Goal: Information Seeking & Learning: Find specific fact

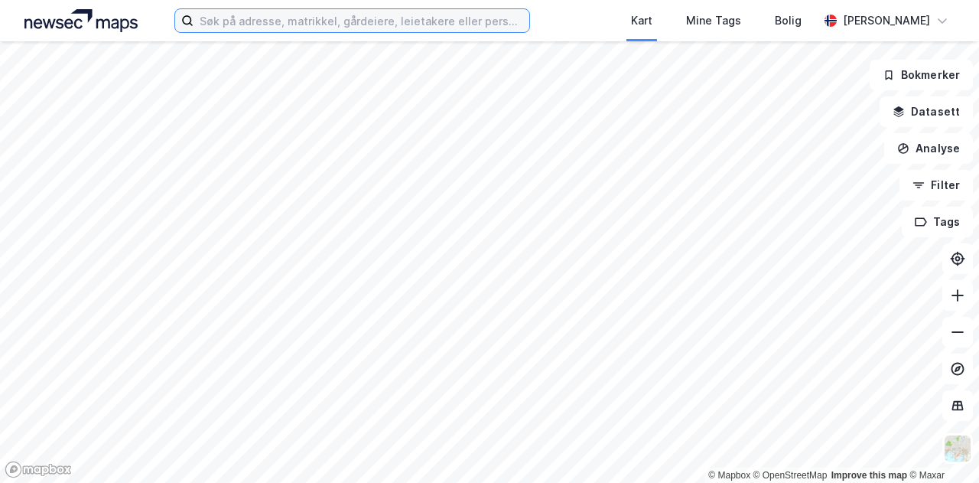
click at [398, 24] on input at bounding box center [361, 20] width 336 height 23
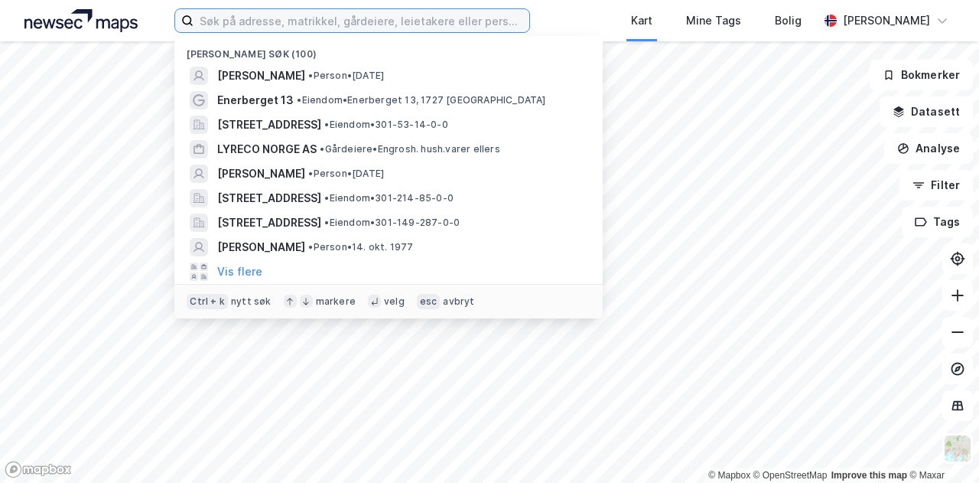
paste input "[STREET_ADDRESS]"
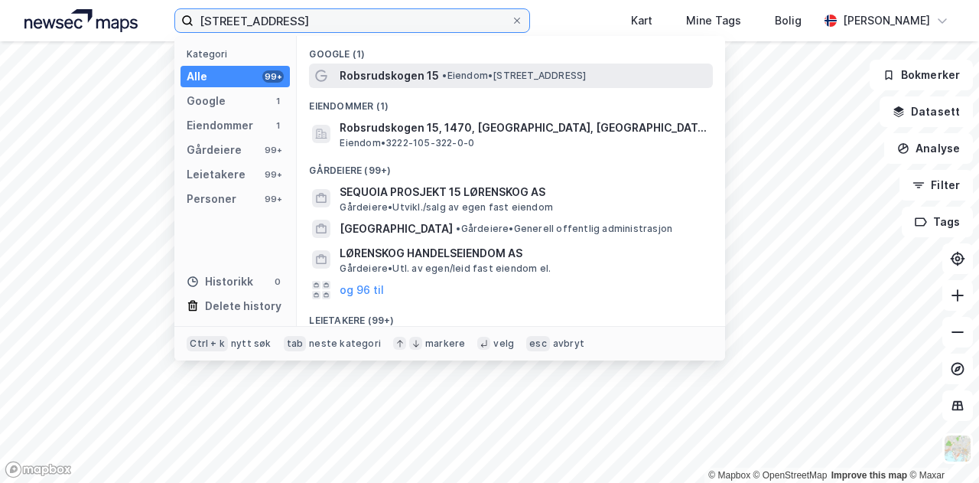
type input "[STREET_ADDRESS]"
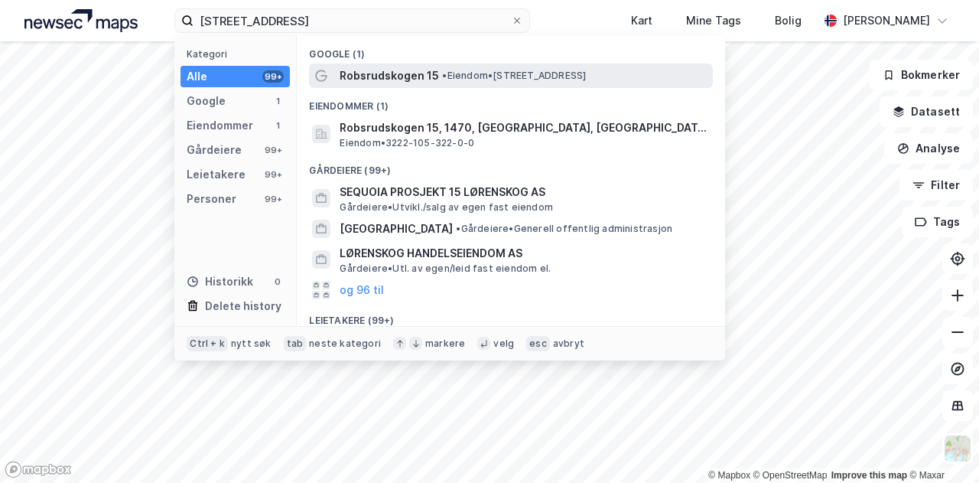
click at [398, 70] on span "Robsrudskogen 15" at bounding box center [389, 76] width 99 height 18
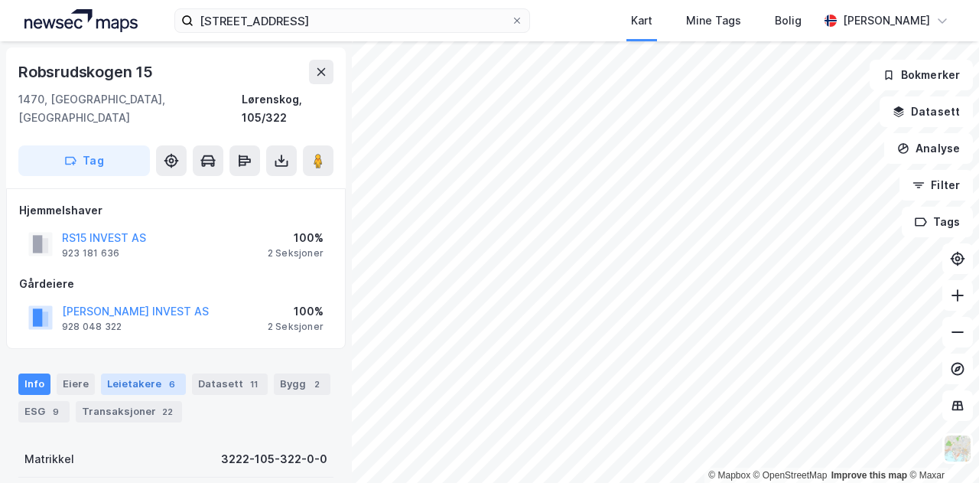
click at [138, 373] on div "Leietakere 6" at bounding box center [143, 383] width 85 height 21
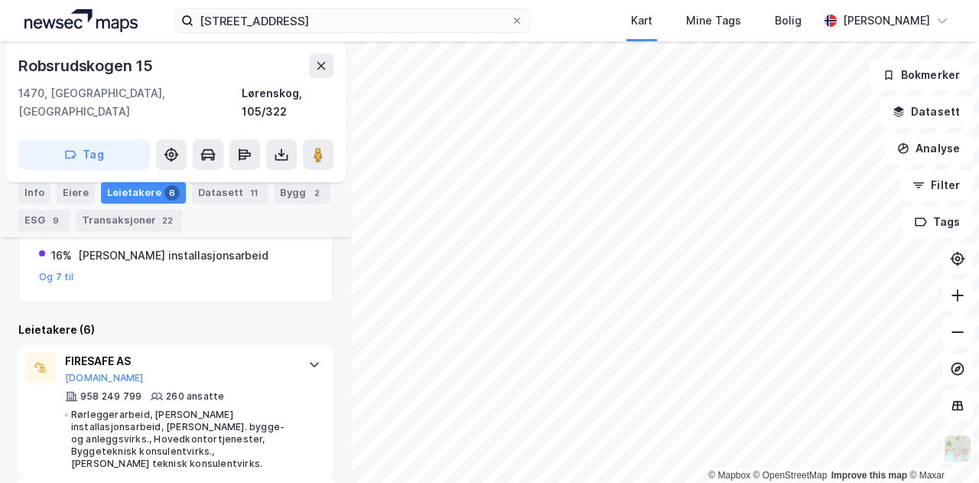
scroll to position [398, 0]
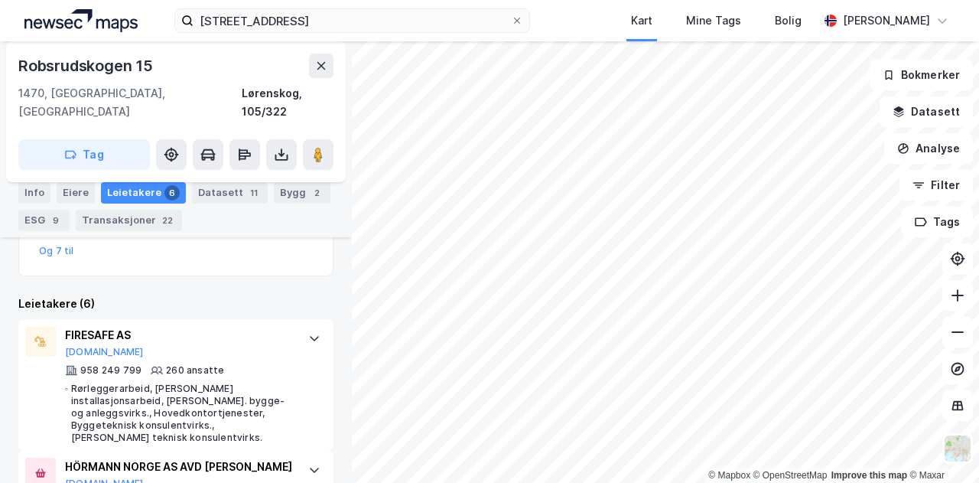
click at [583, 10] on div "Robsrudskogen 15, 1470 Lørenskog Kart Mine Tags Bolig [PERSON_NAME]" at bounding box center [489, 20] width 979 height 41
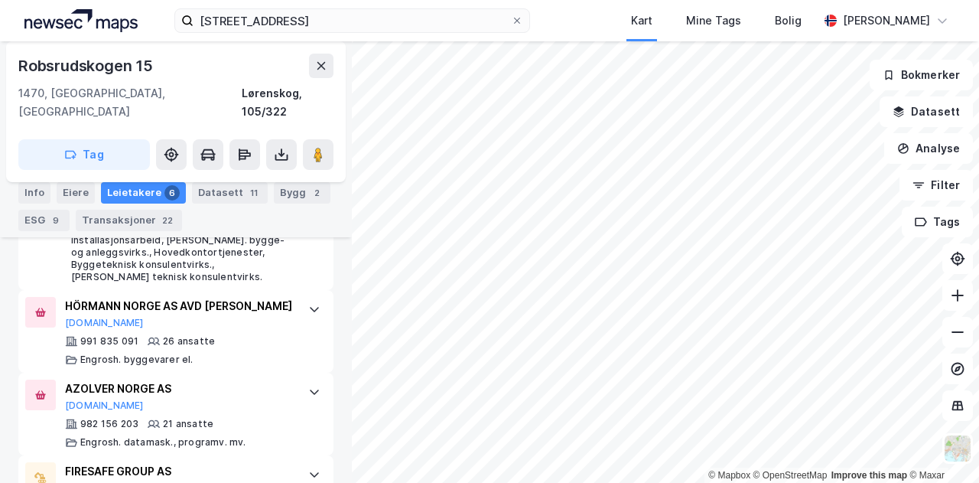
scroll to position [571, 0]
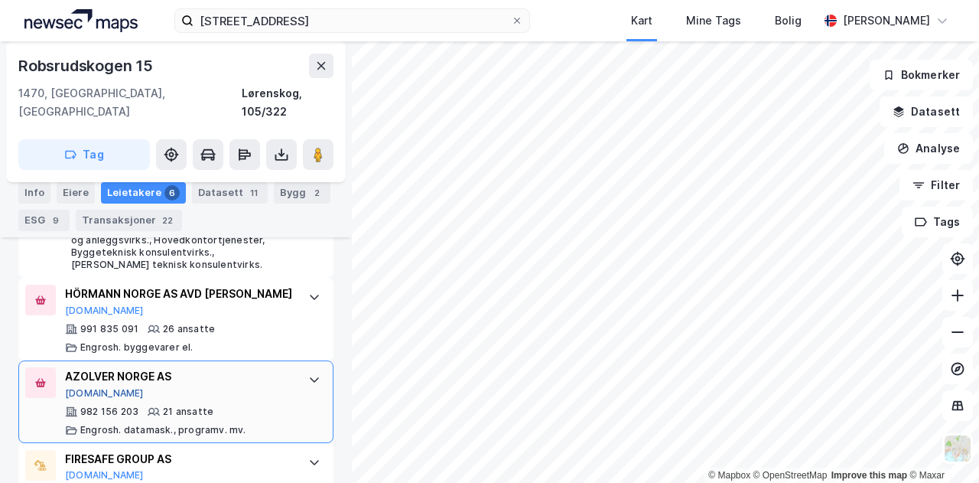
click at [73, 387] on button "[DOMAIN_NAME]" at bounding box center [104, 393] width 79 height 12
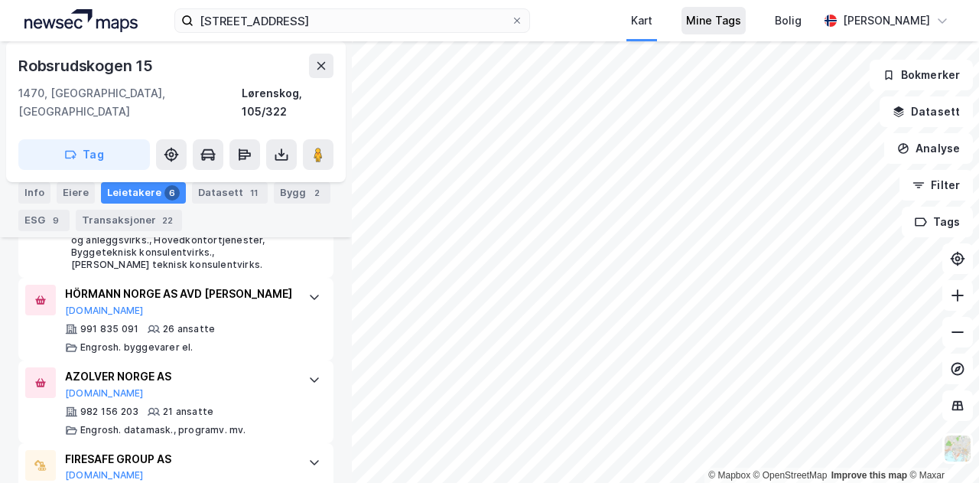
scroll to position [0, 0]
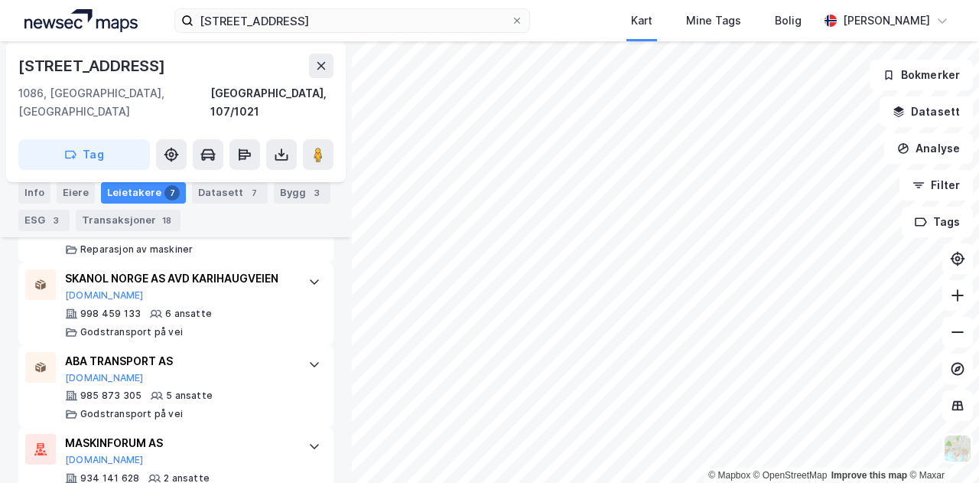
scroll to position [824, 0]
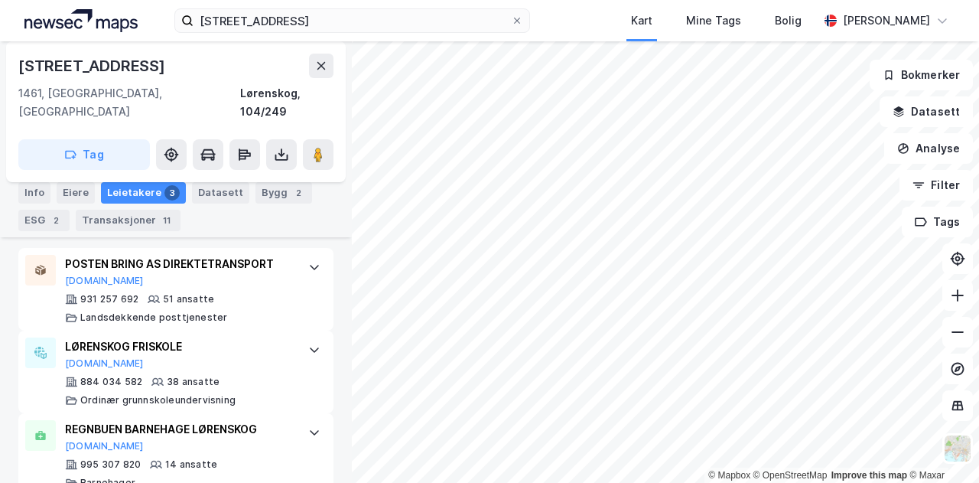
scroll to position [451, 0]
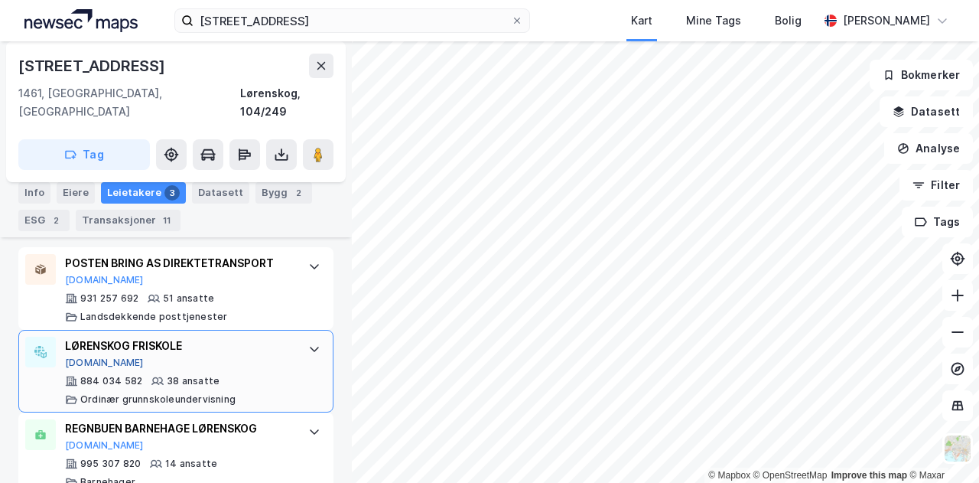
click at [87, 356] on button "[DOMAIN_NAME]" at bounding box center [104, 362] width 79 height 12
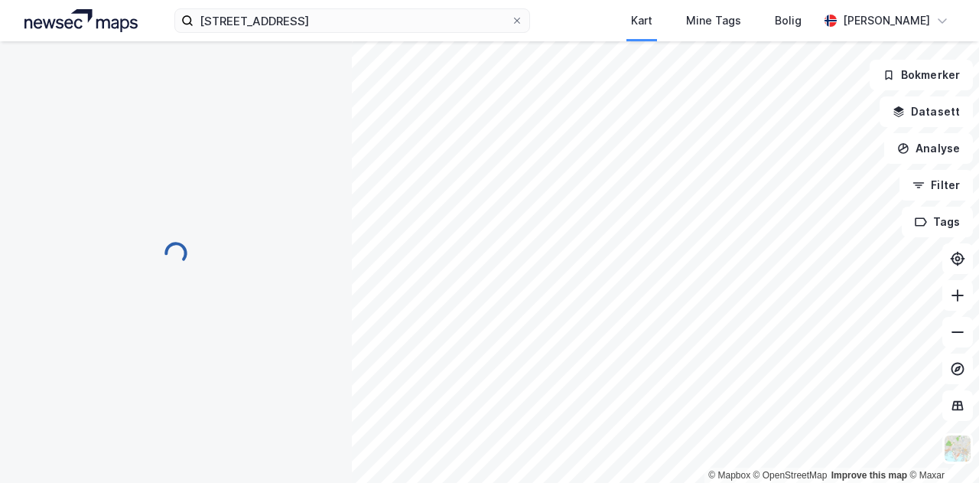
scroll to position [69, 0]
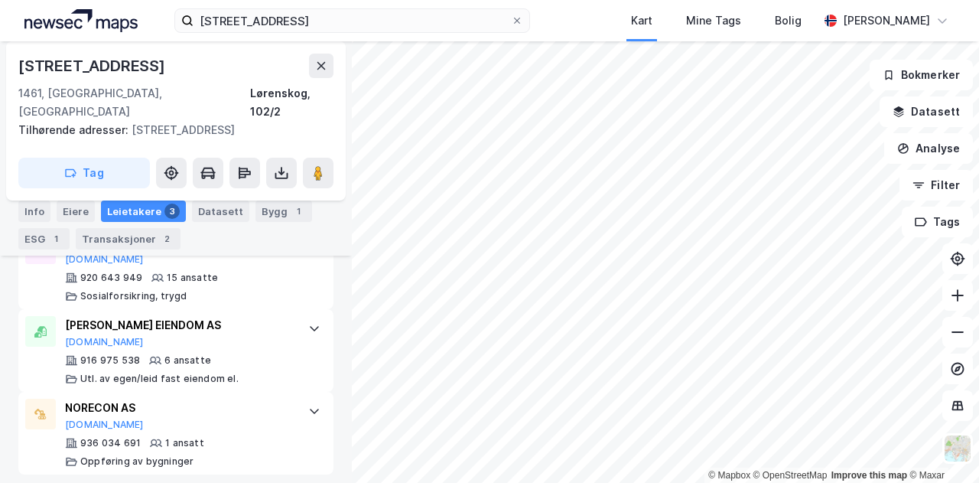
scroll to position [496, 0]
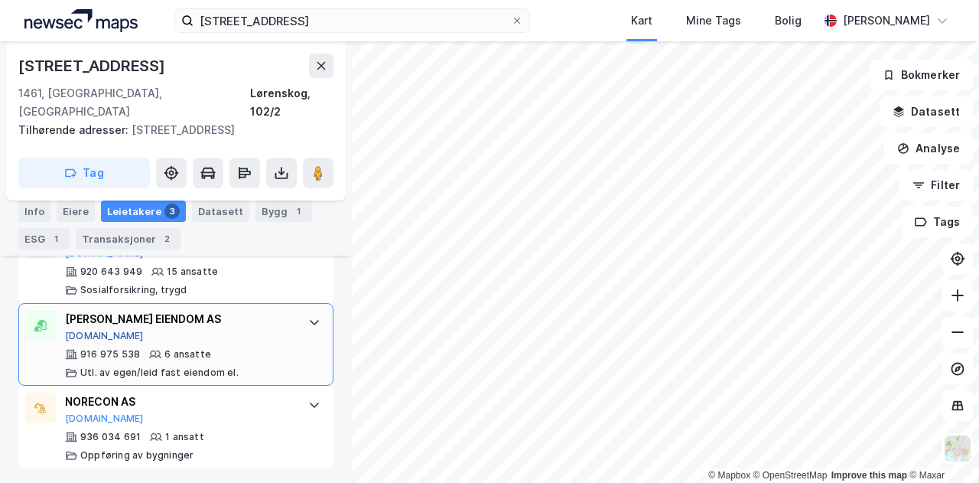
click at [84, 336] on button "[DOMAIN_NAME]" at bounding box center [104, 336] width 79 height 12
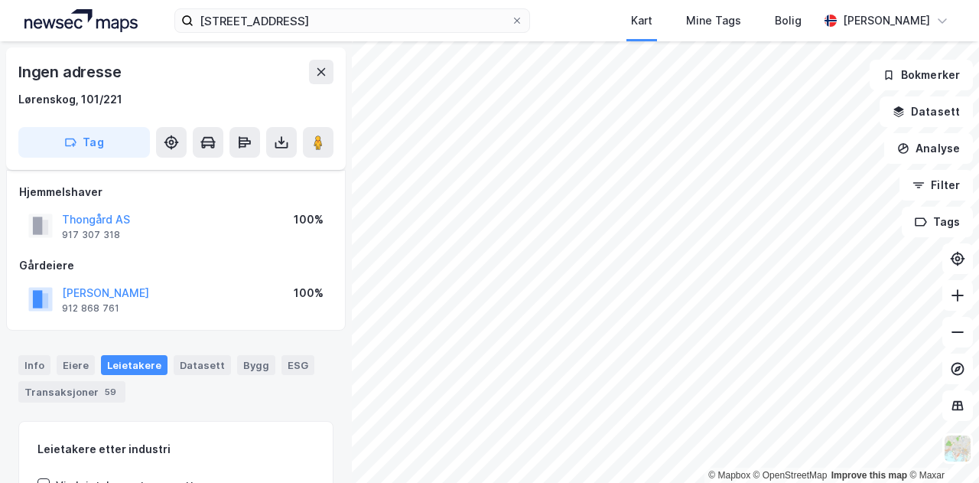
scroll to position [196, 0]
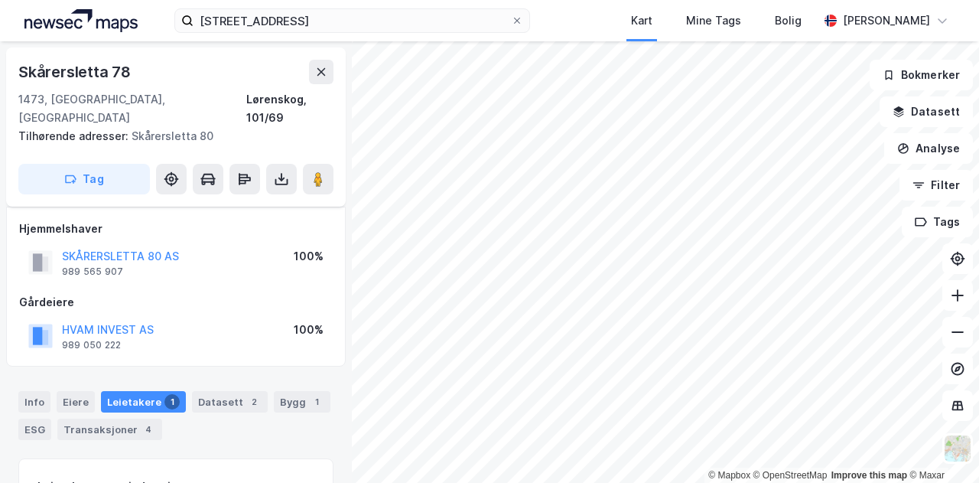
scroll to position [6, 0]
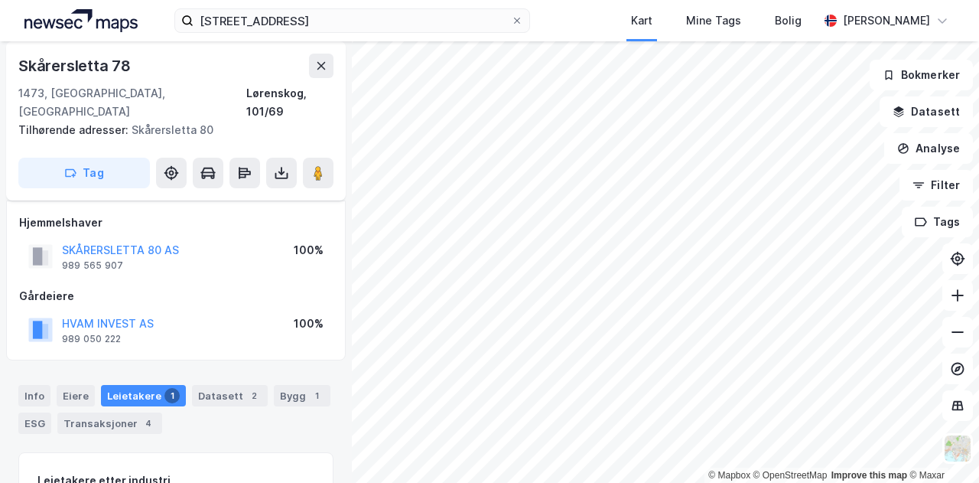
click at [518, 0] on div "Robsrudskogen 15, 1470 Lørenskog Kart Mine Tags Bolig [PERSON_NAME] © Mapbox © …" at bounding box center [489, 241] width 979 height 483
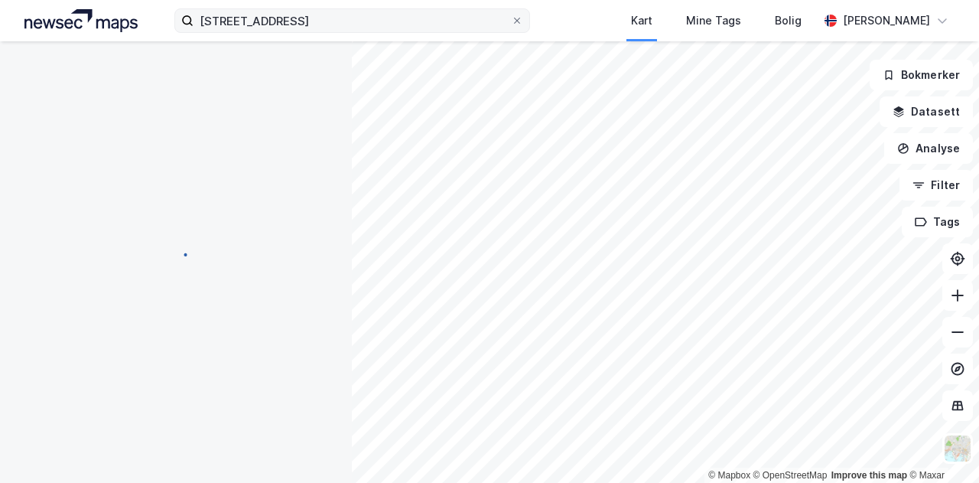
scroll to position [6, 0]
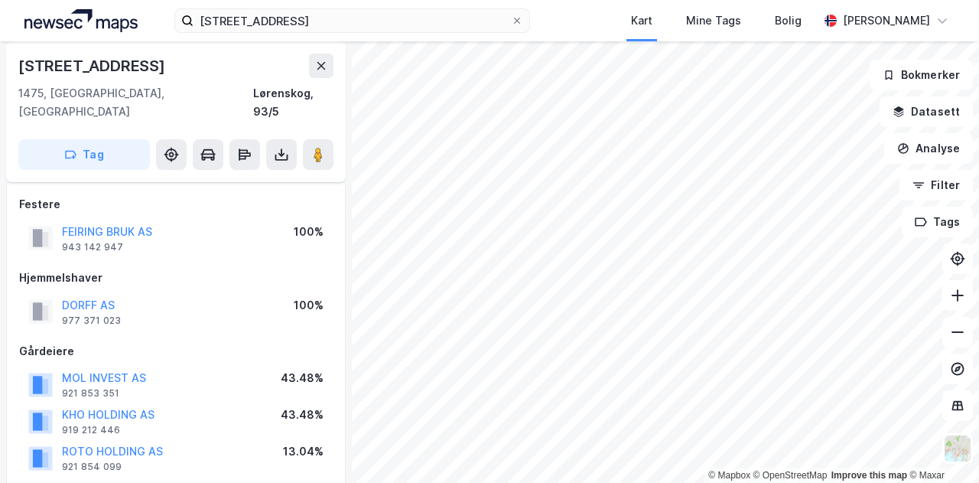
click at [583, 35] on div "Robsrudskogen 15, 1470 Lørenskog Kart Mine Tags Bolig [PERSON_NAME]" at bounding box center [489, 20] width 979 height 41
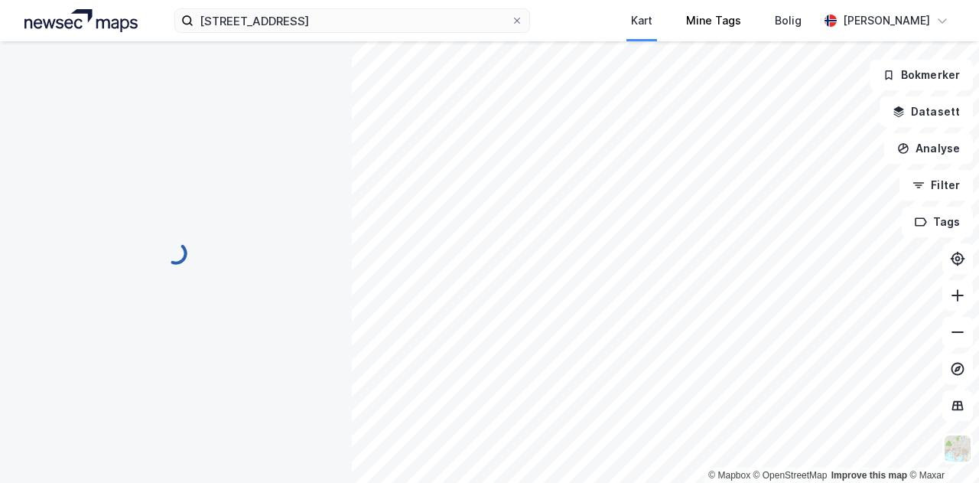
scroll to position [0, 0]
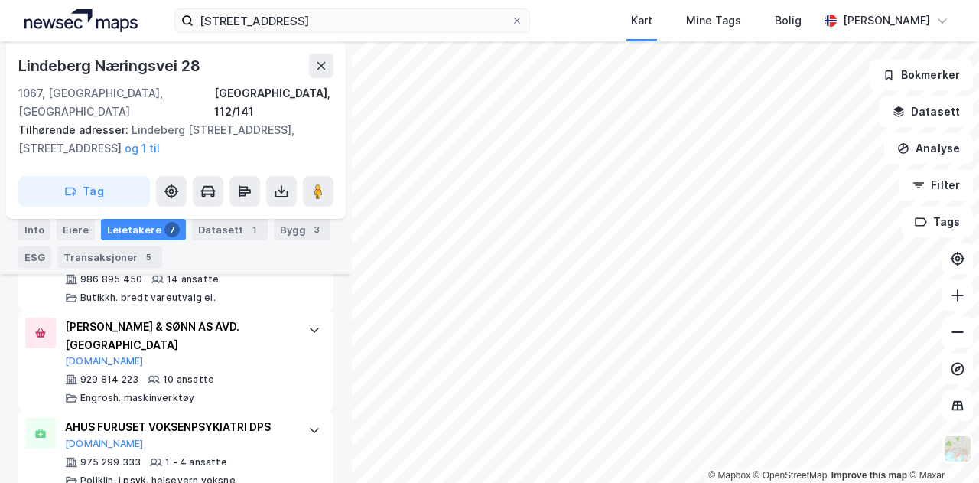
scroll to position [719, 0]
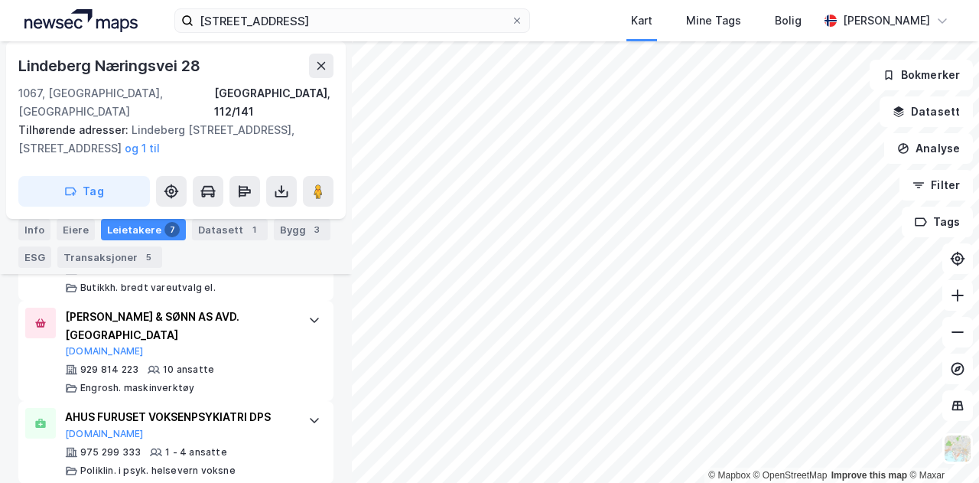
click at [579, 5] on div "Robsrudskogen 15, 1470 Lørenskog Kart Mine Tags Bolig [PERSON_NAME]" at bounding box center [489, 20] width 979 height 41
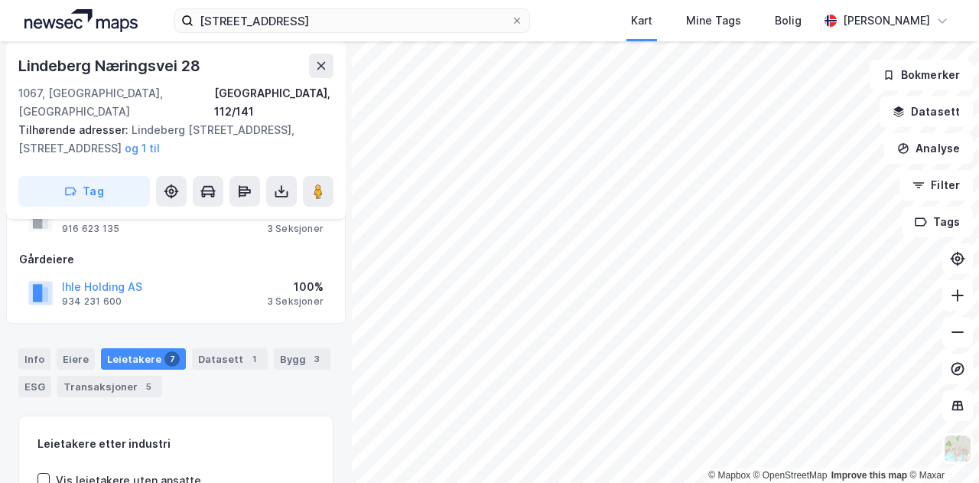
scroll to position [0, 0]
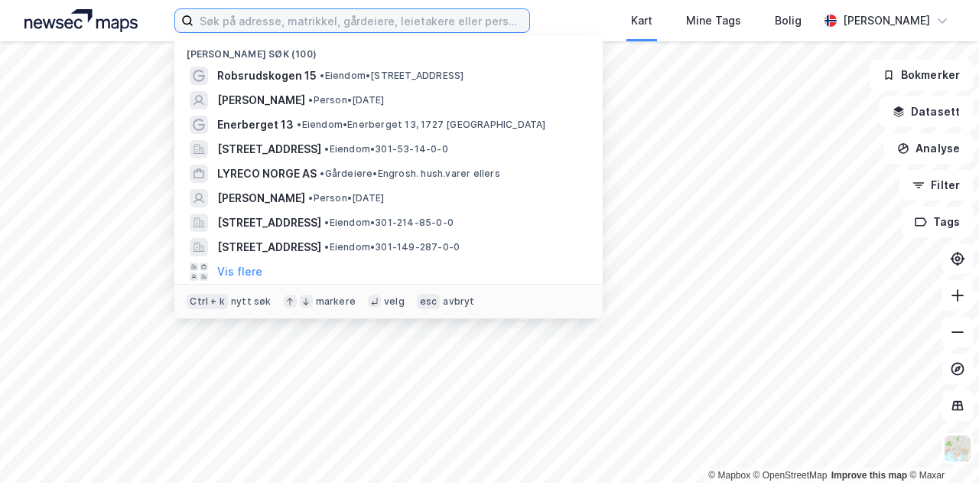
click at [343, 24] on input at bounding box center [361, 20] width 336 height 23
paste input "Skårersletta 80, 1473 Lørenskog"
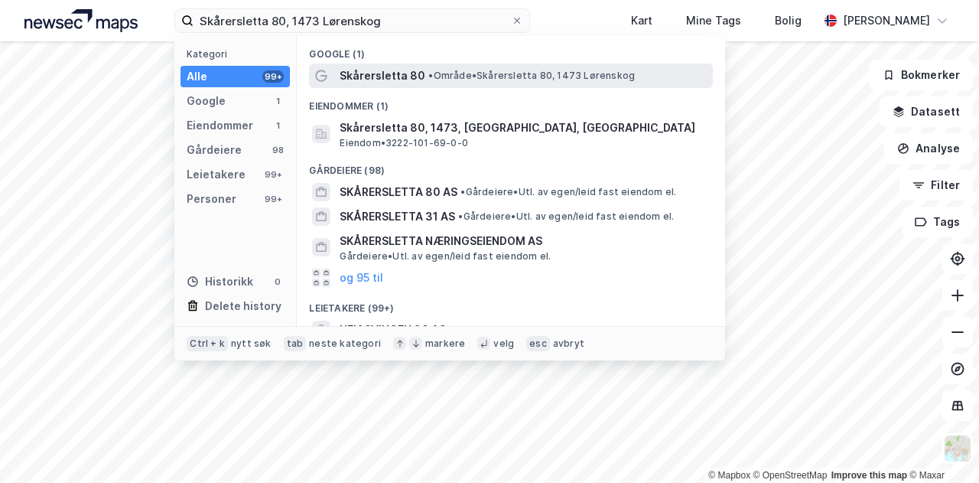
click at [396, 63] on div "Skårersletta 80 • Område • Skårersletta 80, 1473 Lørenskog" at bounding box center [511, 75] width 404 height 24
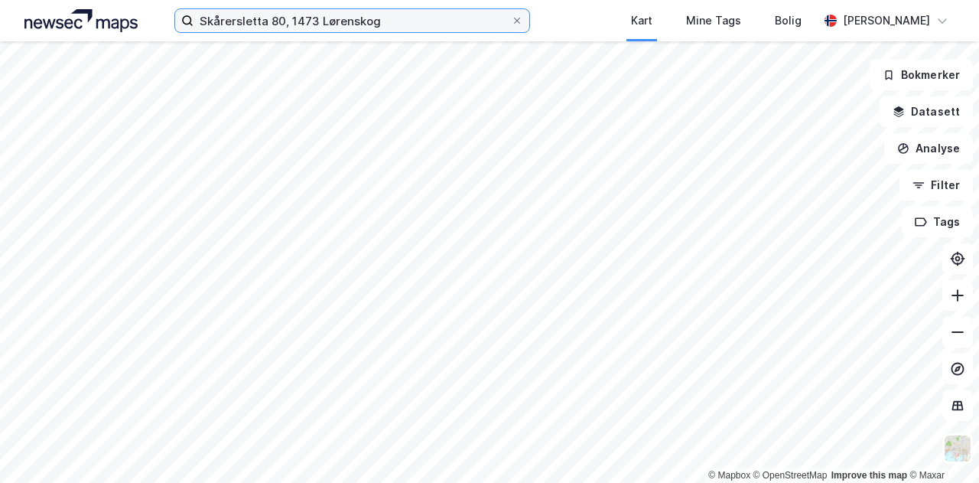
click at [443, 21] on input "Skårersletta 80, 1473 Lørenskog" at bounding box center [351, 20] width 317 height 23
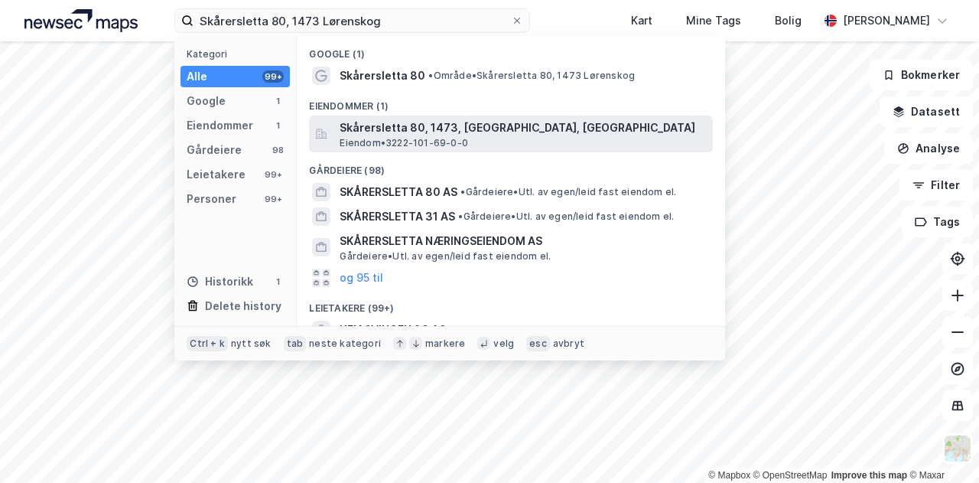
click at [448, 134] on span "Skårersletta 80, 1473, LØRENSKOG, LØRENSKOG" at bounding box center [523, 128] width 367 height 18
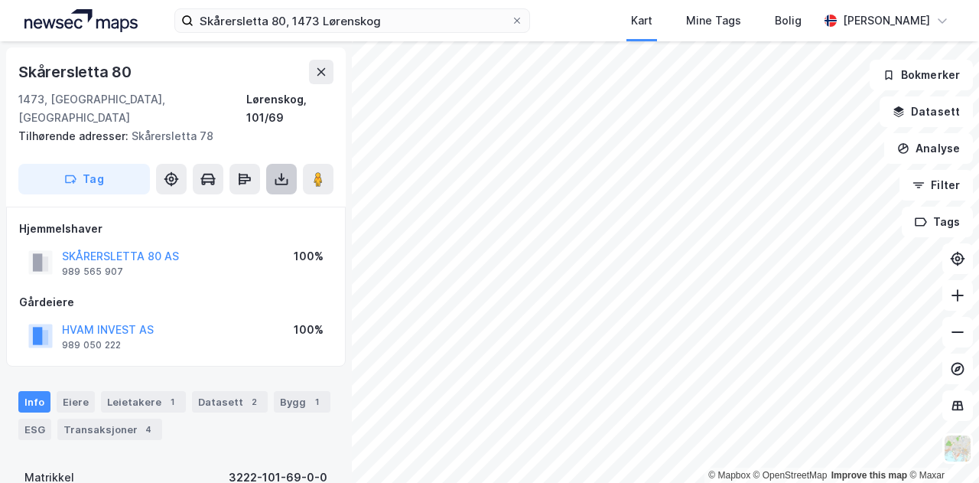
click at [289, 164] on button at bounding box center [281, 179] width 31 height 31
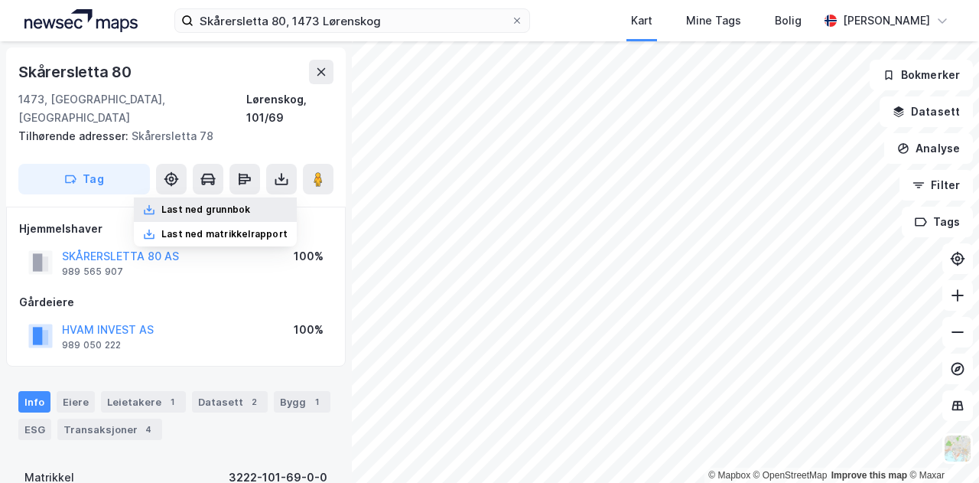
click at [243, 203] on div "Last ned grunnbok" at bounding box center [205, 209] width 89 height 12
click at [115, 391] on div "Leietakere 1" at bounding box center [143, 401] width 85 height 21
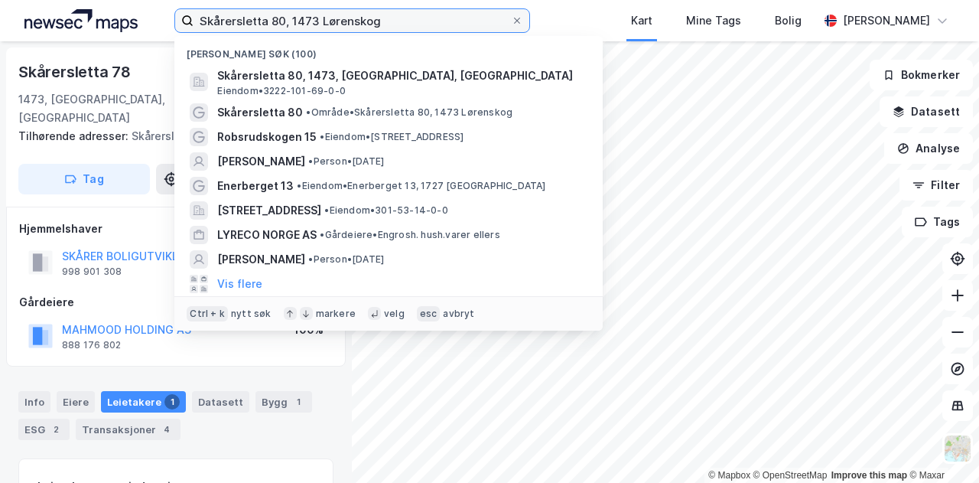
click at [384, 18] on input "Skårersletta 80, 1473 Lørenskog" at bounding box center [351, 20] width 317 height 23
drag, startPoint x: 395, startPoint y: 15, endPoint x: 153, endPoint y: 25, distance: 241.9
click at [153, 25] on div "Skårersletta 80, 1473 Lørenskog Nylige søk (100) Skårersletta 80, 1473, LØRENSK…" at bounding box center [489, 20] width 979 height 41
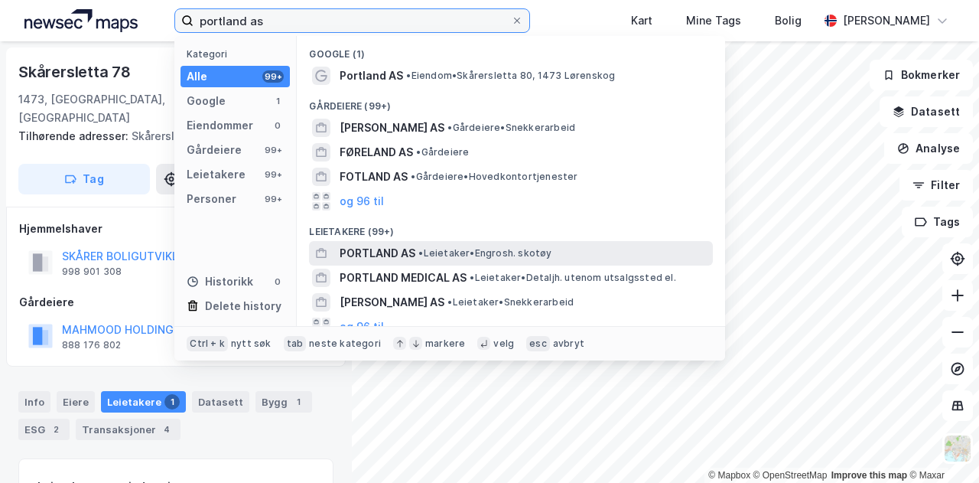
type input "portland as"
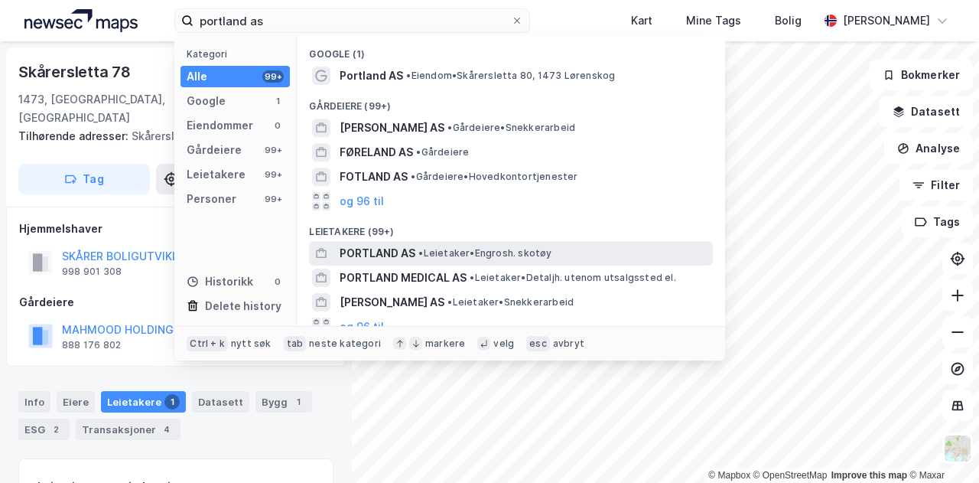
click at [407, 258] on span "PORTLAND AS" at bounding box center [378, 253] width 76 height 18
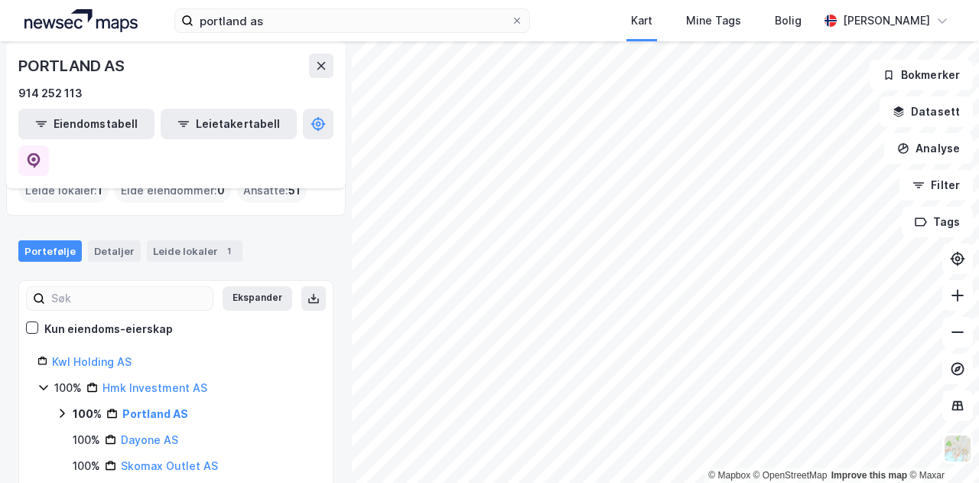
scroll to position [73, 0]
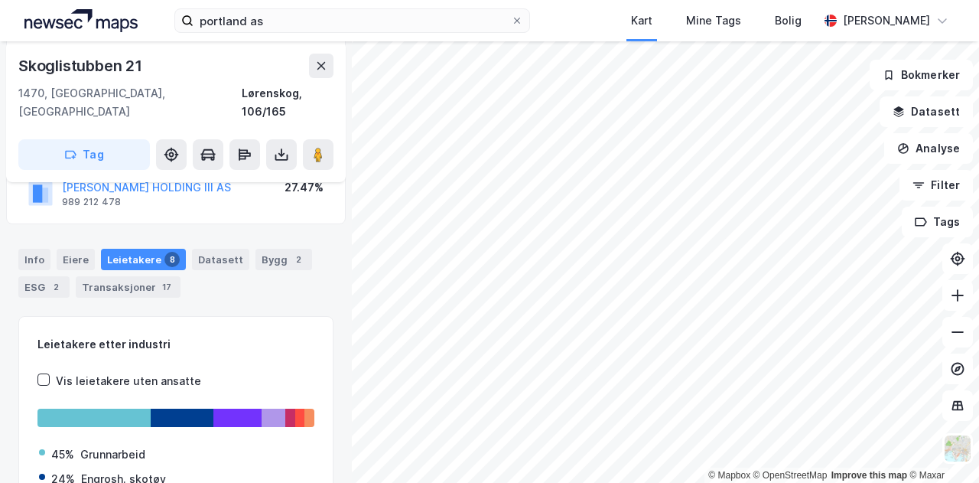
scroll to position [214, 0]
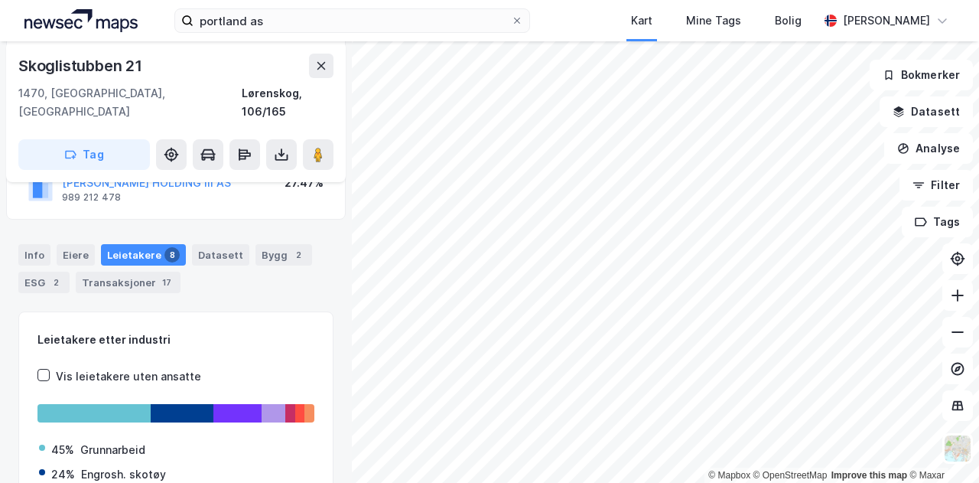
click at [130, 244] on div "Leietakere 8" at bounding box center [143, 254] width 85 height 21
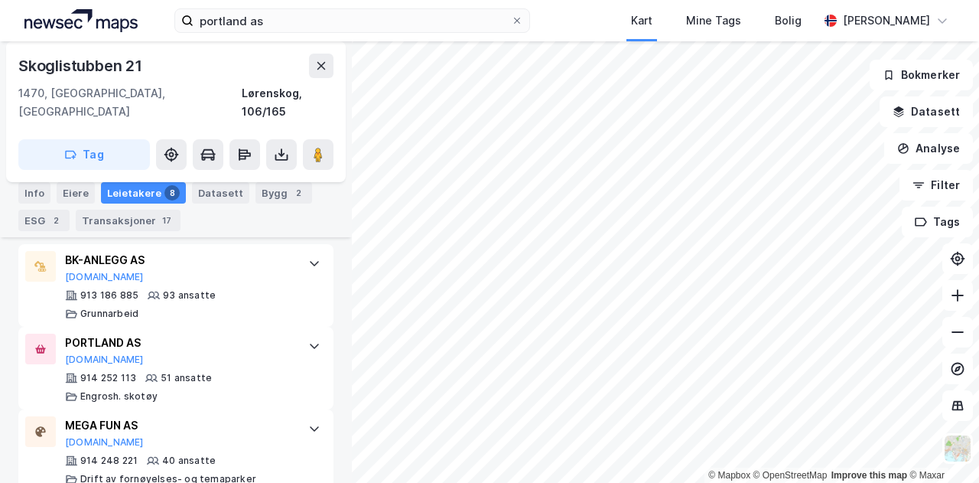
scroll to position [567, 0]
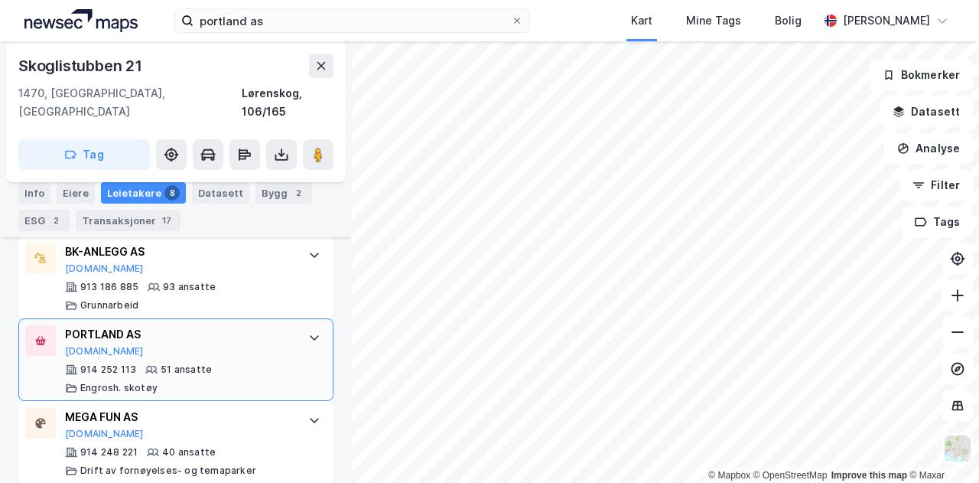
click at [229, 325] on div "PORTLAND AS" at bounding box center [179, 334] width 228 height 18
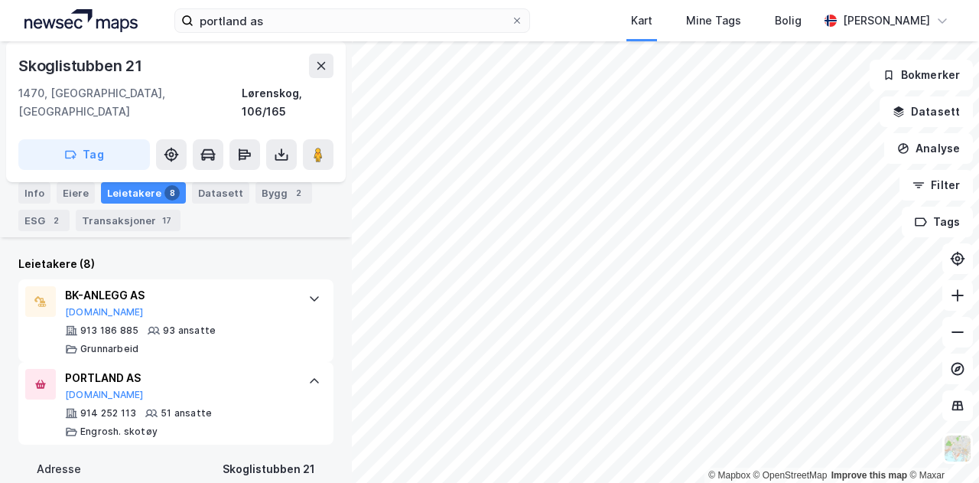
scroll to position [514, 0]
